Goal: Task Accomplishment & Management: Use online tool/utility

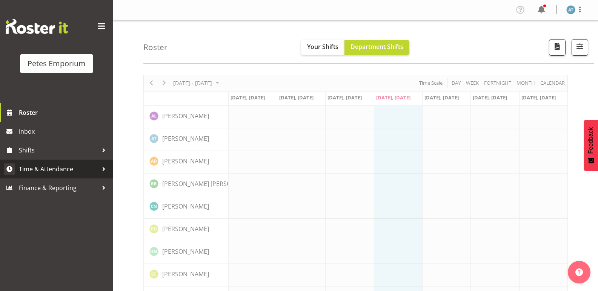
click at [45, 168] on span "Time & Attendance" at bounding box center [58, 169] width 79 height 11
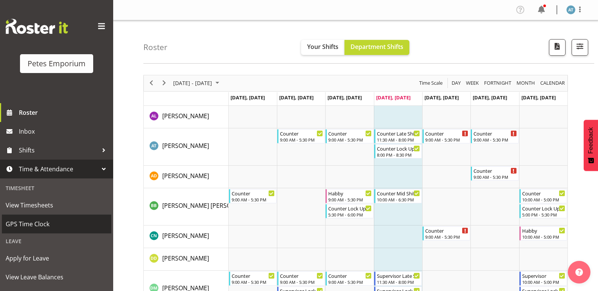
click at [42, 224] on span "GPS Time Clock" at bounding box center [57, 224] width 102 height 11
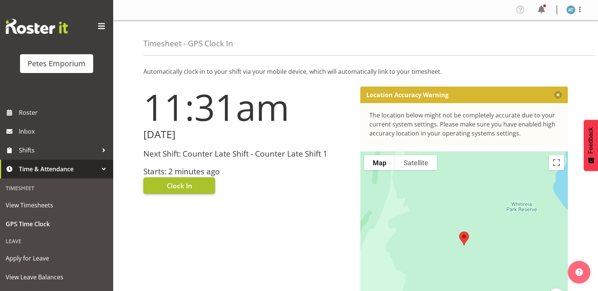
click at [172, 182] on span "Clock In" at bounding box center [179, 186] width 25 height 10
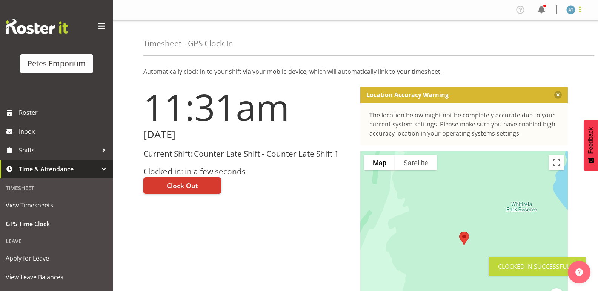
click at [581, 9] on span at bounding box center [579, 9] width 9 height 9
click at [544, 41] on link "Log Out" at bounding box center [548, 40] width 72 height 14
